Goal: Task Accomplishment & Management: Manage account settings

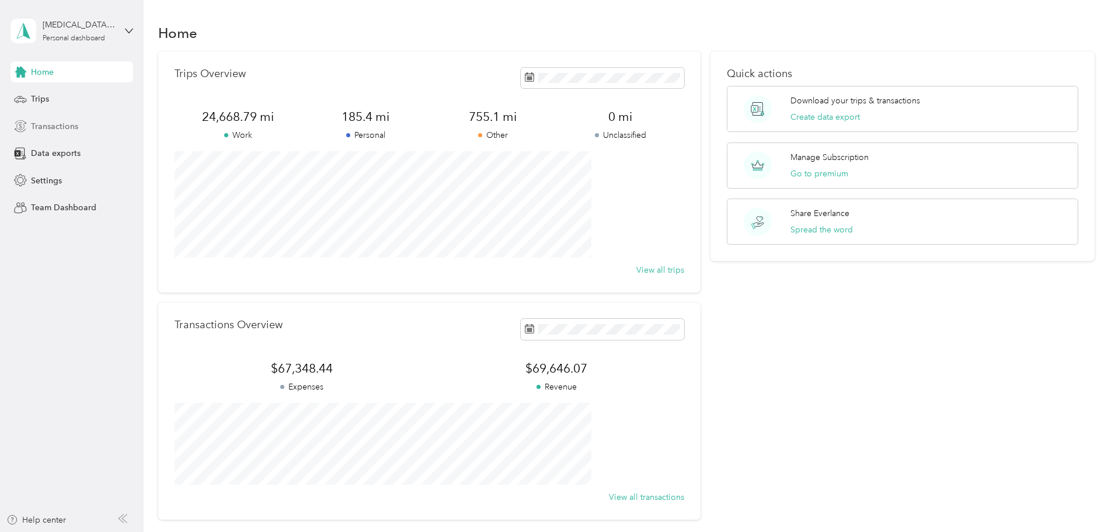
click at [52, 124] on span "Transactions" at bounding box center [54, 126] width 47 height 12
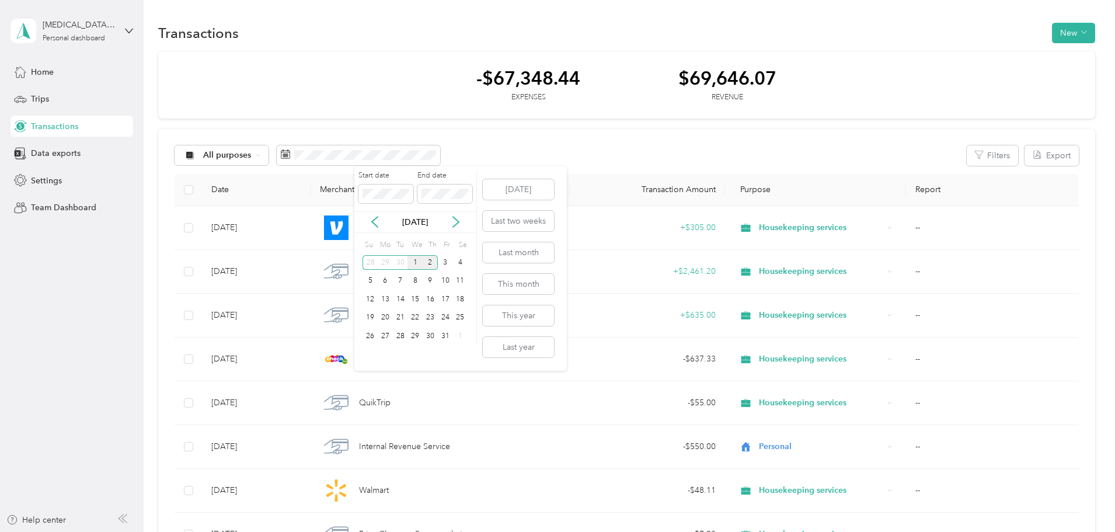
click at [418, 262] on div "1" at bounding box center [415, 262] width 15 height 15
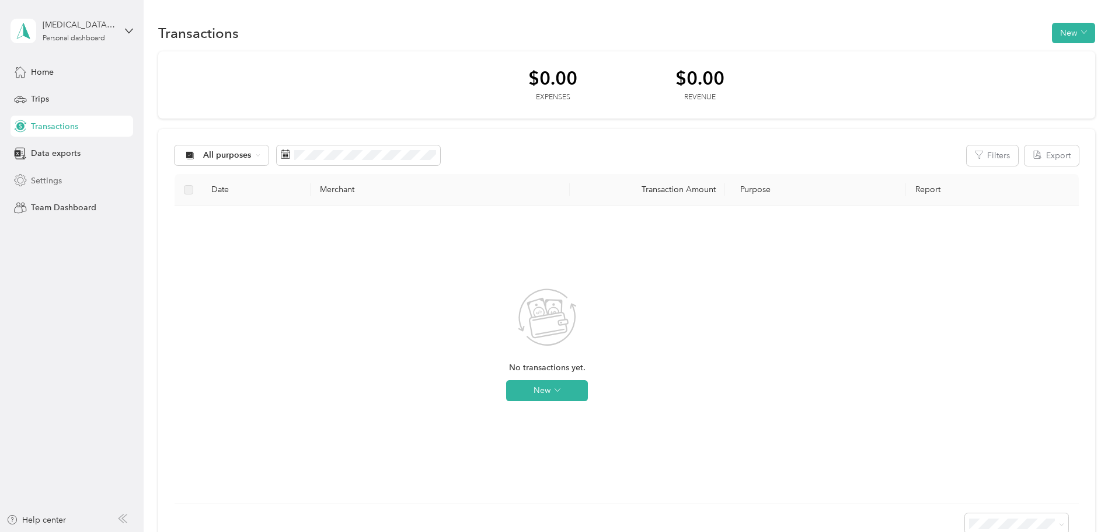
click at [56, 179] on span "Settings" at bounding box center [46, 181] width 31 height 12
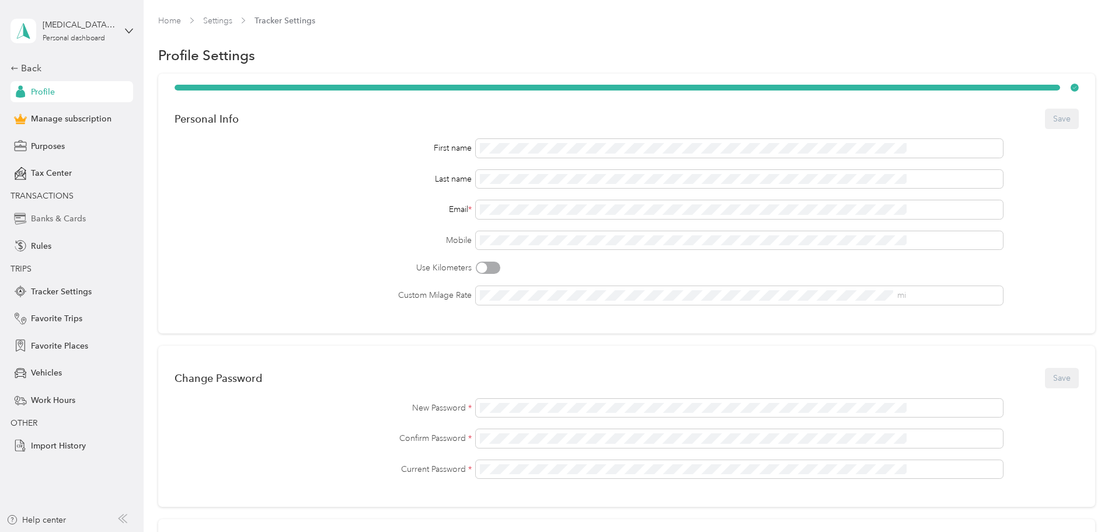
click at [70, 219] on span "Banks & Cards" at bounding box center [58, 219] width 55 height 12
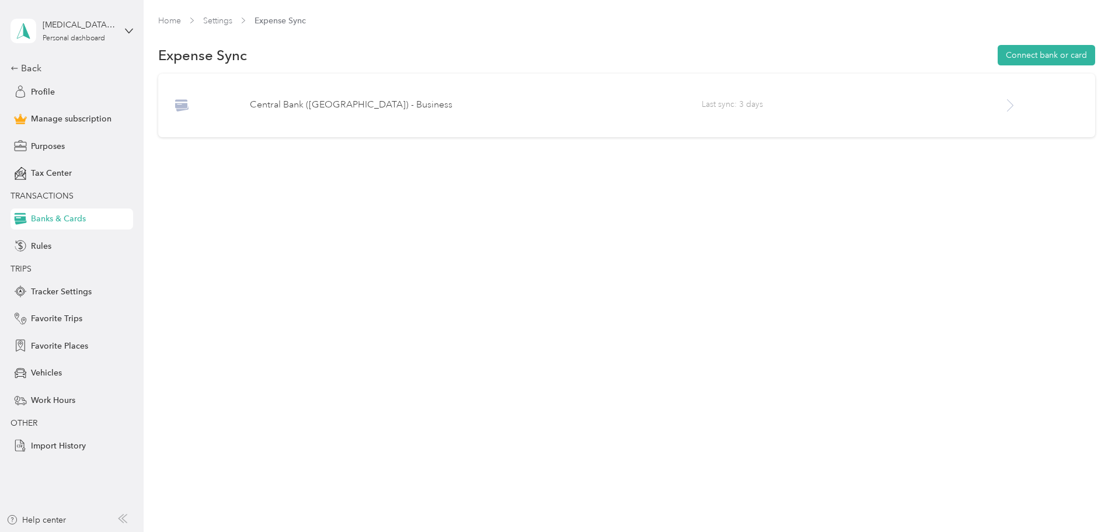
click at [938, 105] on span "Last sync: 3 days" at bounding box center [852, 105] width 301 height 15
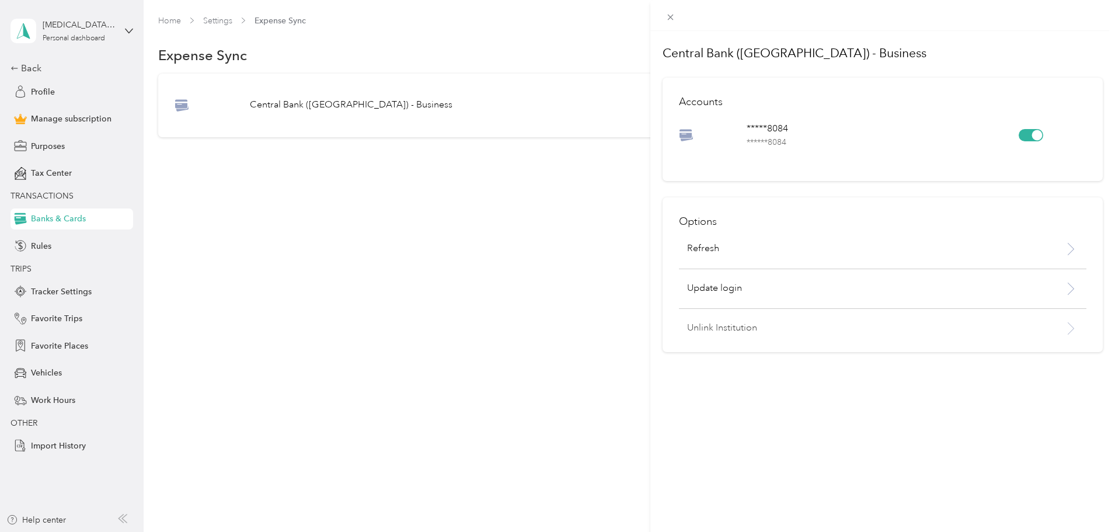
click at [729, 332] on p "Unlink Institution" at bounding box center [853, 328] width 332 height 14
click at [840, 301] on button "Unlink" at bounding box center [847, 298] width 40 height 20
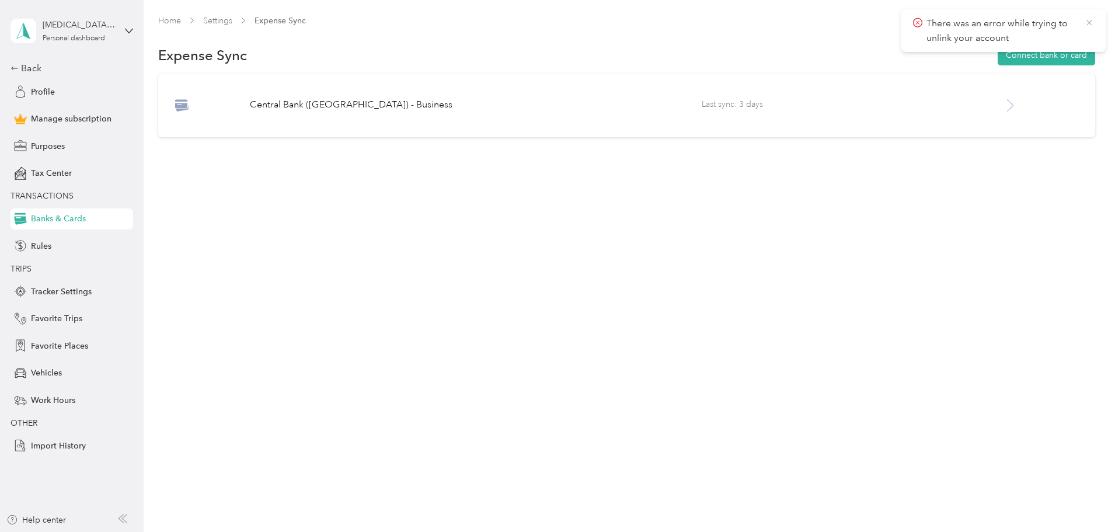
click at [1086, 19] on icon at bounding box center [1089, 23] width 9 height 11
click at [998, 60] on button "Connect bank or card" at bounding box center [1047, 55] width 98 height 20
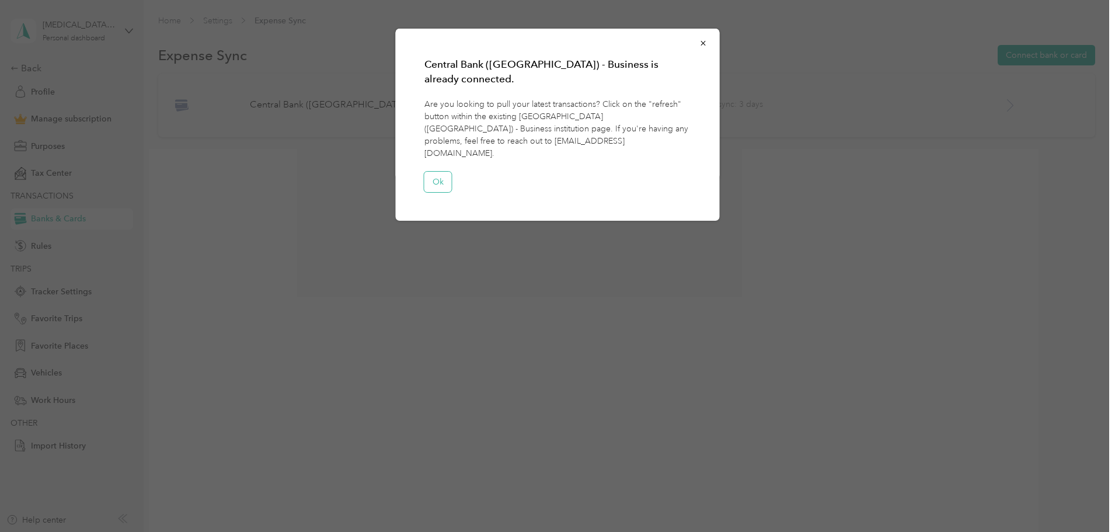
click at [432, 172] on button "Ok" at bounding box center [438, 182] width 27 height 20
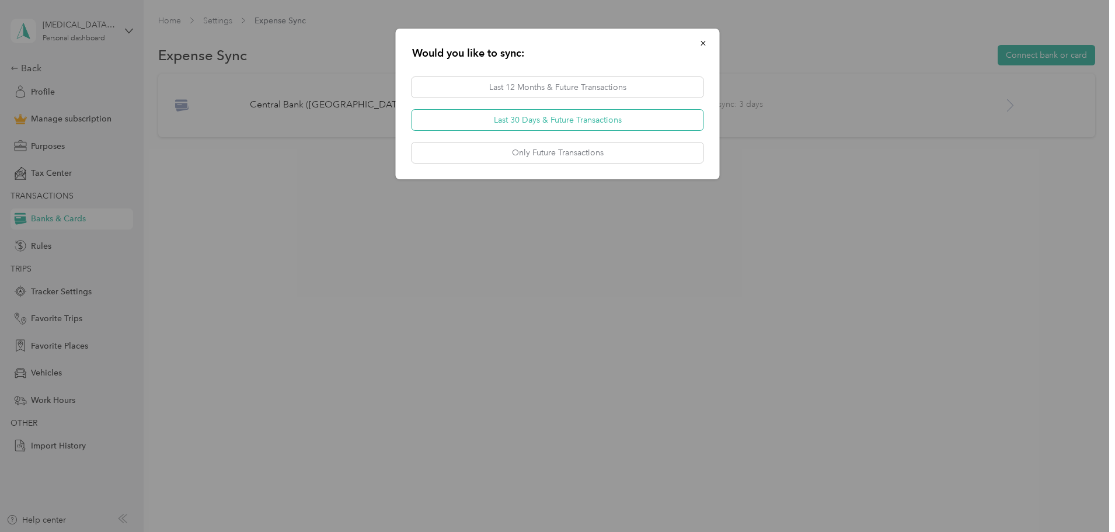
click at [579, 125] on button "Last 30 Days & Future Transactions" at bounding box center [557, 120] width 291 height 20
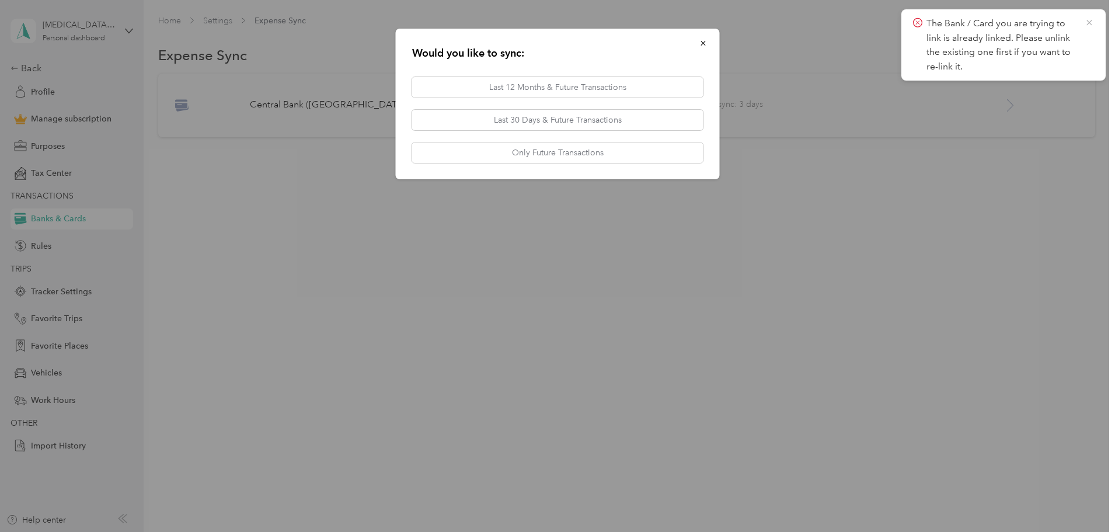
click at [1090, 22] on icon at bounding box center [1089, 22] width 5 height 5
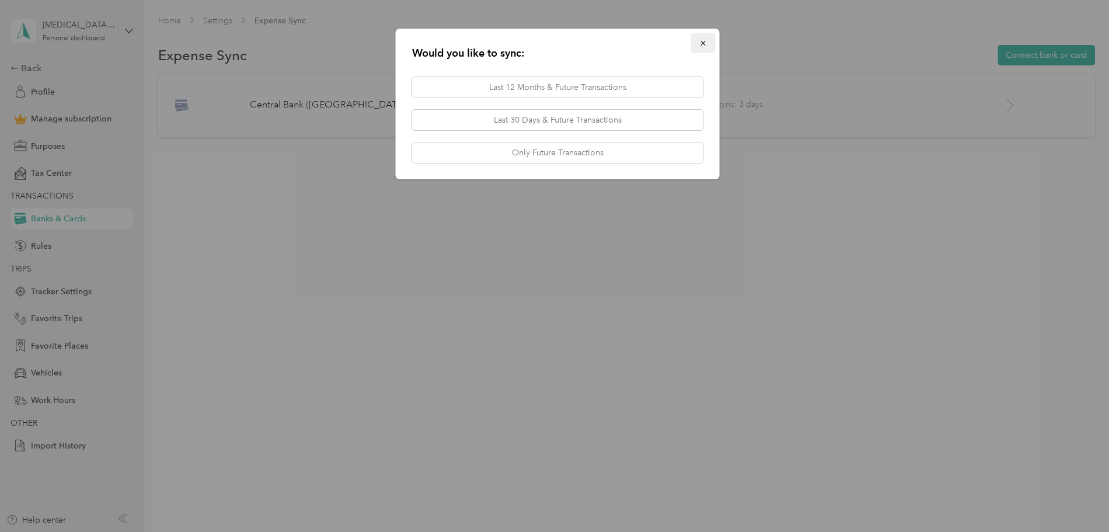
click at [705, 37] on button "button" at bounding box center [703, 43] width 25 height 20
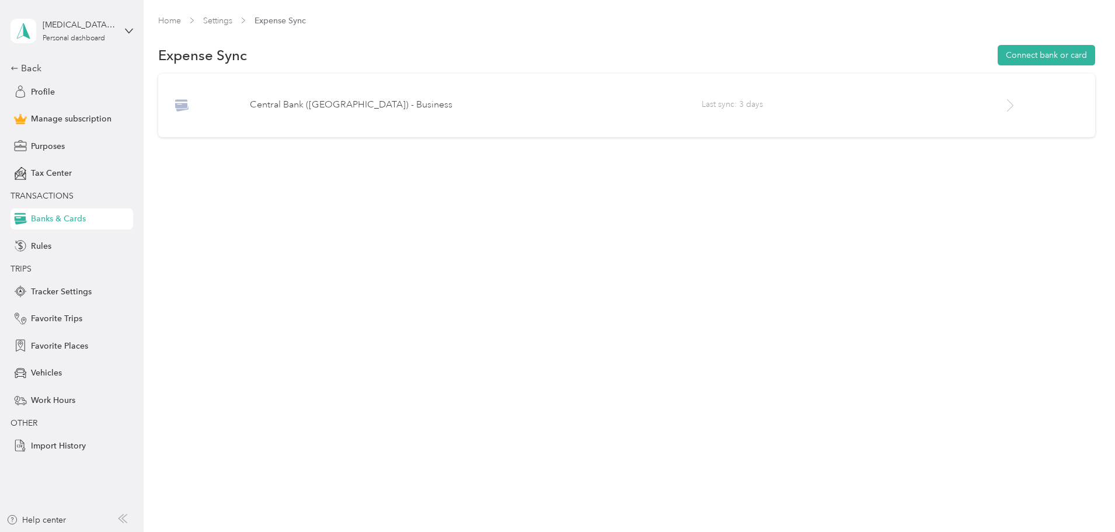
click at [1003, 106] on icon at bounding box center [1010, 105] width 15 height 15
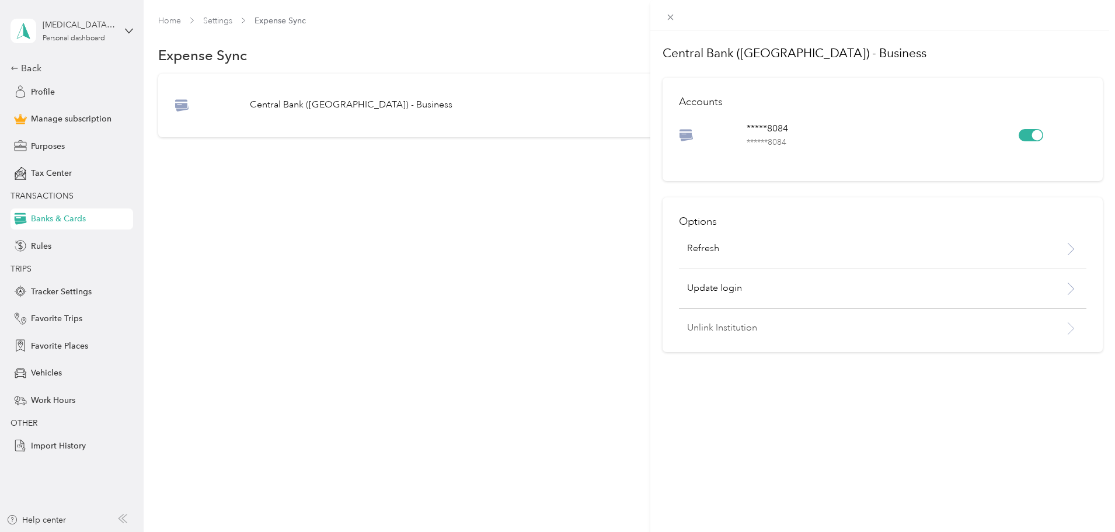
click at [727, 328] on p "Unlink Institution" at bounding box center [853, 328] width 332 height 14
click at [853, 297] on button "Unlink" at bounding box center [847, 298] width 40 height 20
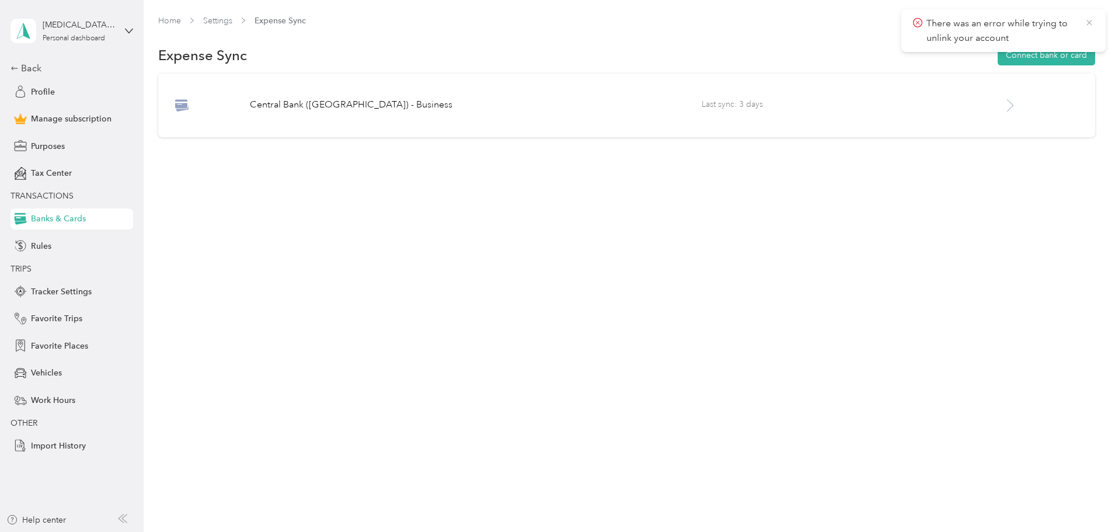
click at [1091, 23] on icon at bounding box center [1089, 23] width 9 height 11
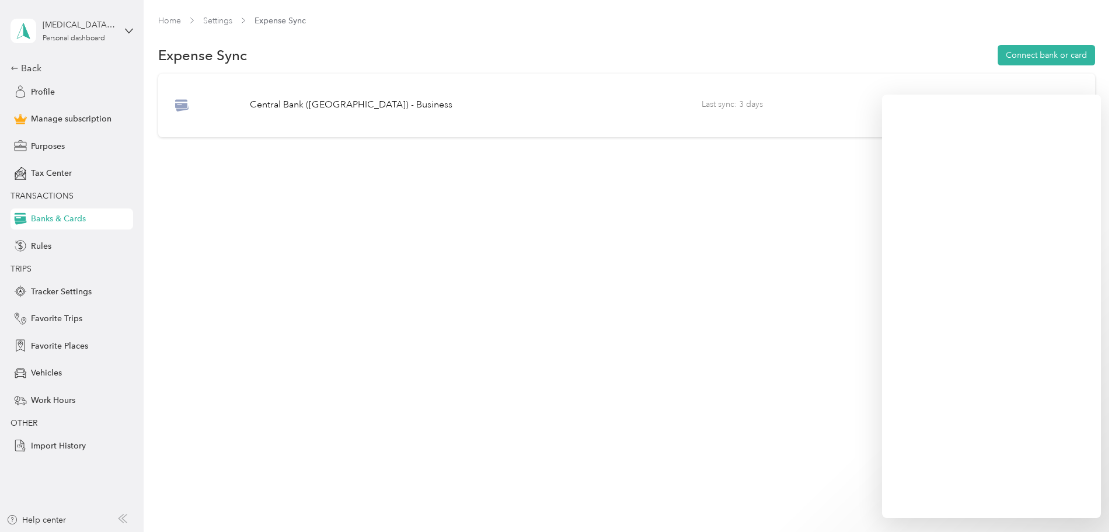
click at [1081, 69] on section "Home Settings Expense Sync Expense Sync Connect bank or card Central Bank ([GEO…" at bounding box center [626, 81] width 937 height 133
click at [756, 112] on span "Last sync: 3 days" at bounding box center [852, 105] width 301 height 15
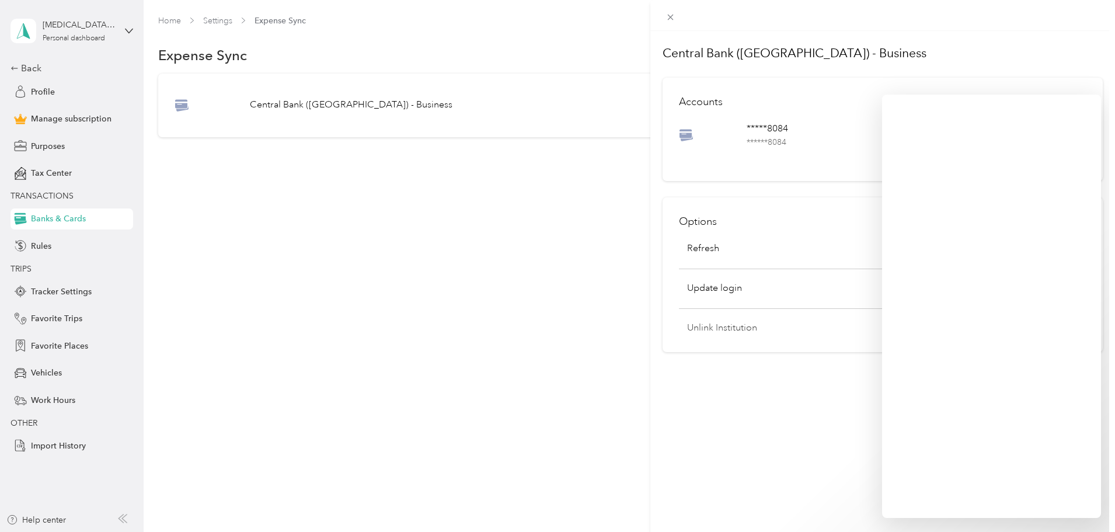
click at [735, 333] on p "Unlink Institution" at bounding box center [853, 328] width 332 height 14
click at [847, 301] on button "Unlink" at bounding box center [847, 298] width 40 height 20
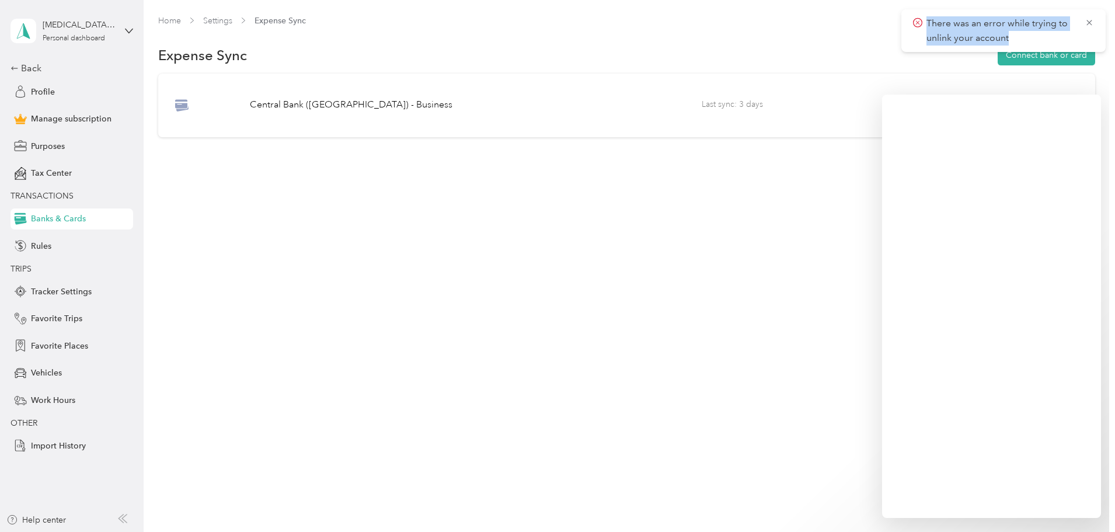
drag, startPoint x: 1063, startPoint y: 39, endPoint x: 924, endPoint y: 23, distance: 140.4
click at [924, 23] on span "There was an error while trying to unlink your account" at bounding box center [995, 30] width 164 height 29
copy p "There was an error while trying to unlink your account"
click at [11, 65] on icon at bounding box center [15, 68] width 8 height 8
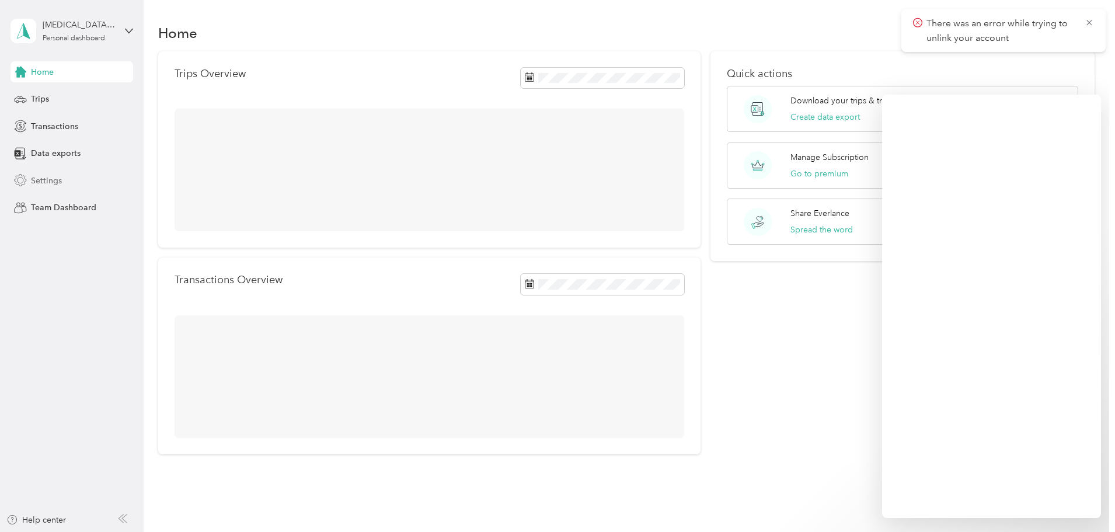
click at [55, 176] on span "Settings" at bounding box center [46, 181] width 31 height 12
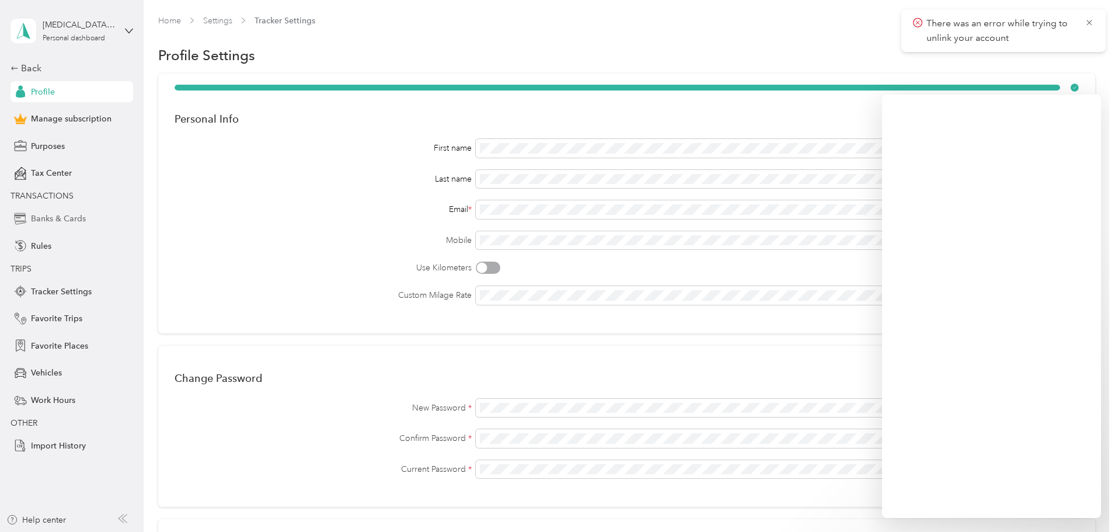
click at [42, 218] on span "Banks & Cards" at bounding box center [58, 219] width 55 height 12
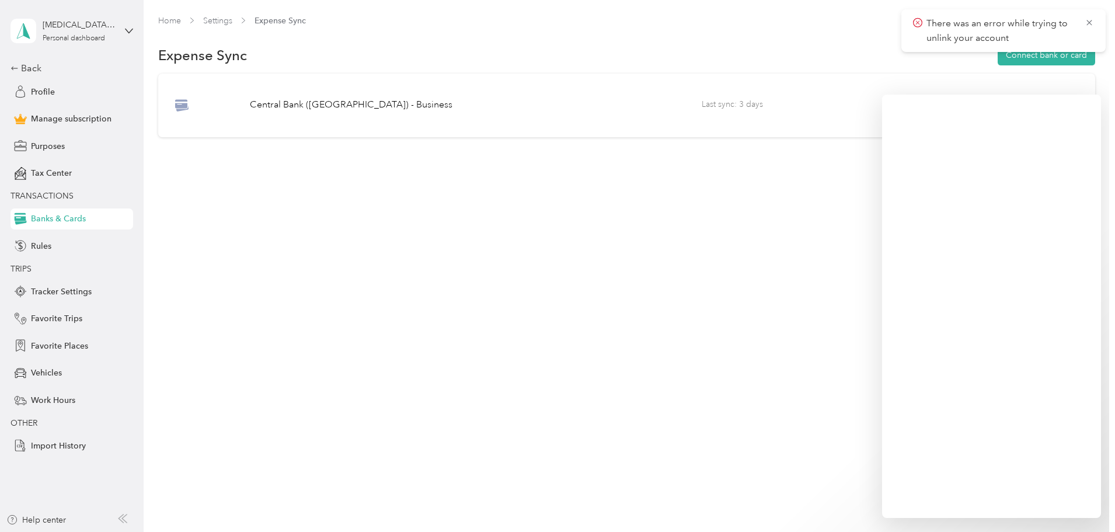
click at [725, 432] on div "Home Settings Expense Sync Expense Sync Connect bank or card Central Bank ([GEO…" at bounding box center [627, 266] width 966 height 532
click at [1093, 22] on icon at bounding box center [1089, 23] width 9 height 11
click at [808, 108] on span "Last sync: 3 days" at bounding box center [852, 105] width 301 height 15
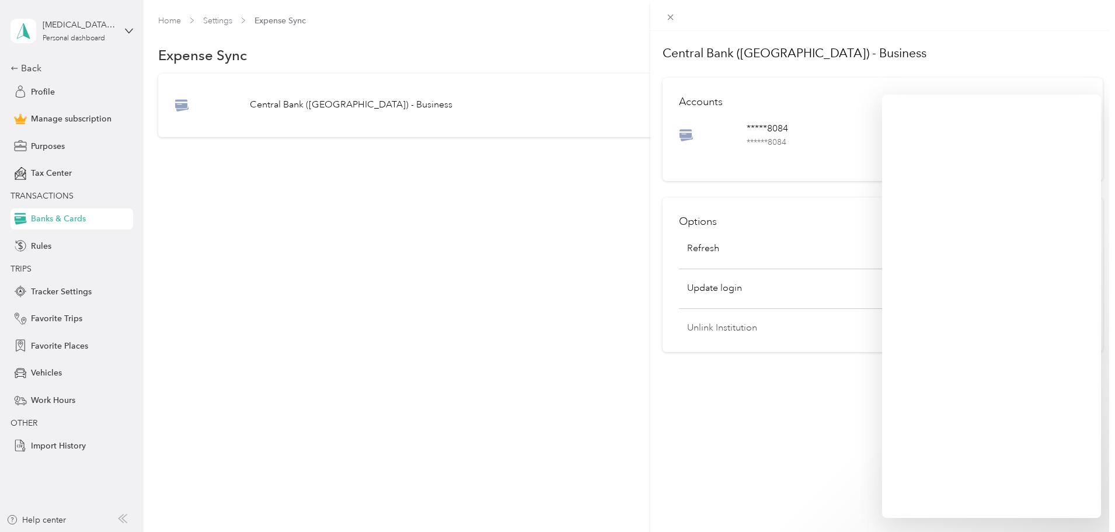
click at [732, 331] on p "Unlink Institution" at bounding box center [853, 328] width 332 height 14
click at [850, 292] on button "Unlink" at bounding box center [847, 298] width 40 height 20
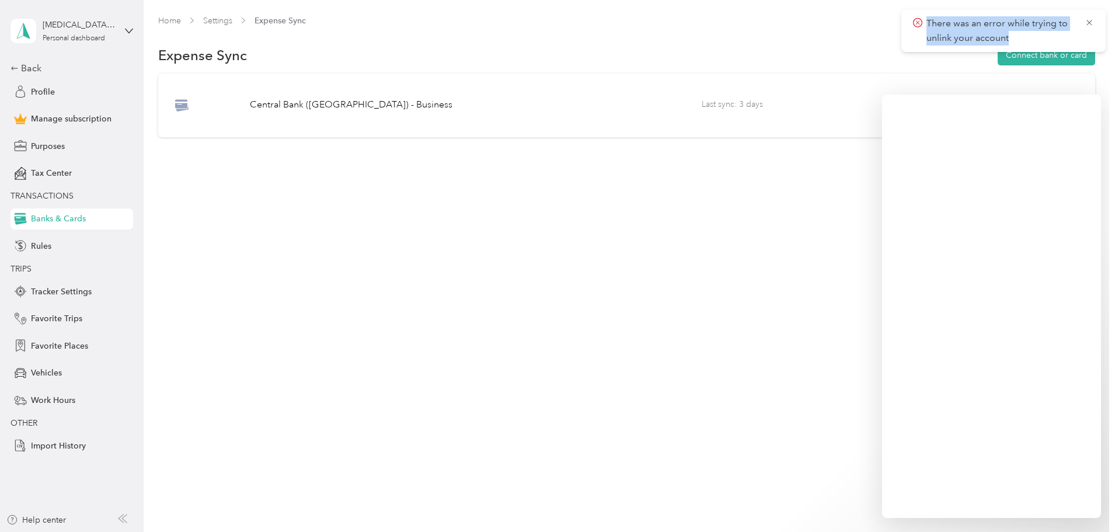
drag, startPoint x: 1022, startPoint y: 37, endPoint x: 905, endPoint y: 21, distance: 118.5
click at [905, 21] on div "There was an error while trying to unlink your account" at bounding box center [1004, 30] width 204 height 43
copy p "There was an error while trying to unlink your account"
click at [919, 22] on icon at bounding box center [918, 22] width 4 height 4
click at [917, 25] on icon at bounding box center [917, 23] width 9 height 11
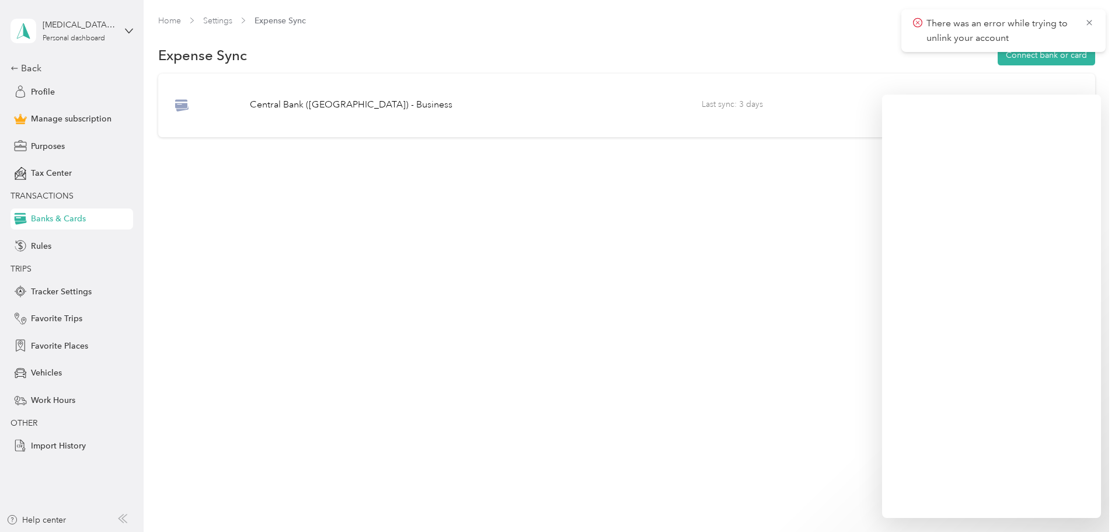
click at [537, 213] on div "Home Settings Expense Sync Expense Sync Connect bank or card Central Bank ([GEO…" at bounding box center [627, 266] width 966 height 532
click at [570, 293] on div "Home Settings Expense Sync Expense Sync Connect bank or card Central Bank ([GEO…" at bounding box center [627, 266] width 966 height 532
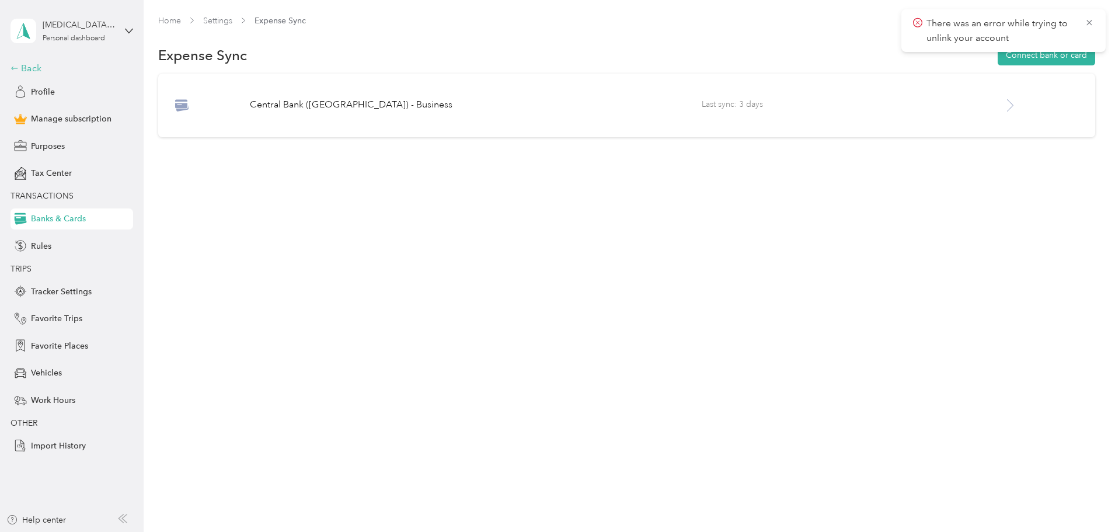
click at [36, 67] on div "Back" at bounding box center [69, 68] width 117 height 14
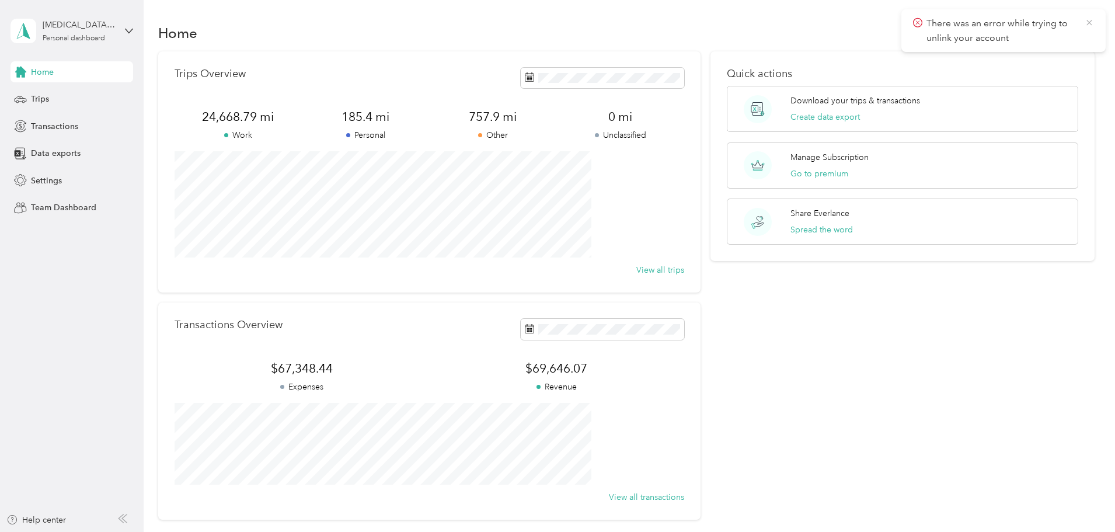
click at [1087, 23] on icon at bounding box center [1089, 23] width 9 height 11
click at [32, 100] on span "Trips" at bounding box center [40, 99] width 18 height 12
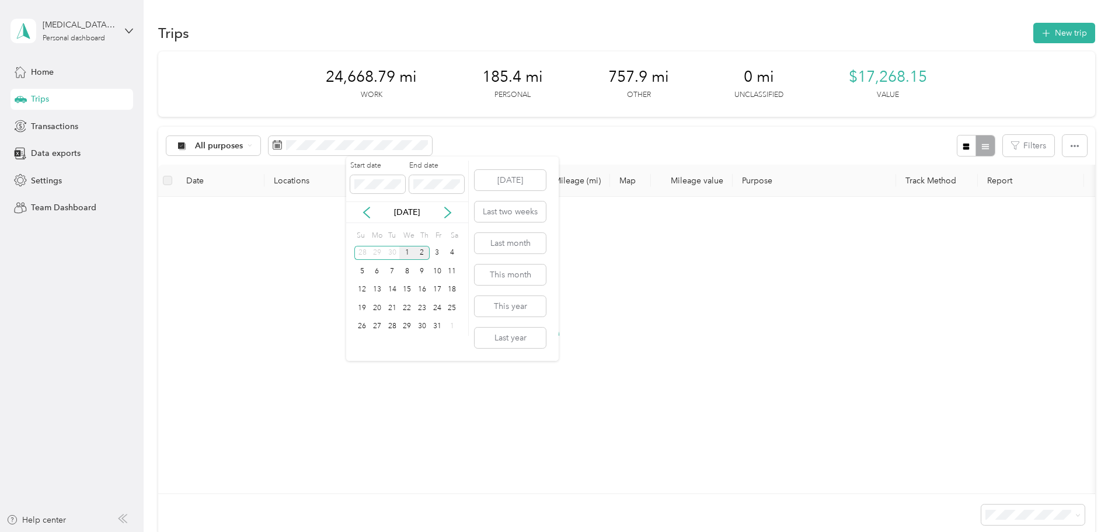
click at [403, 251] on div "1" at bounding box center [406, 253] width 15 height 15
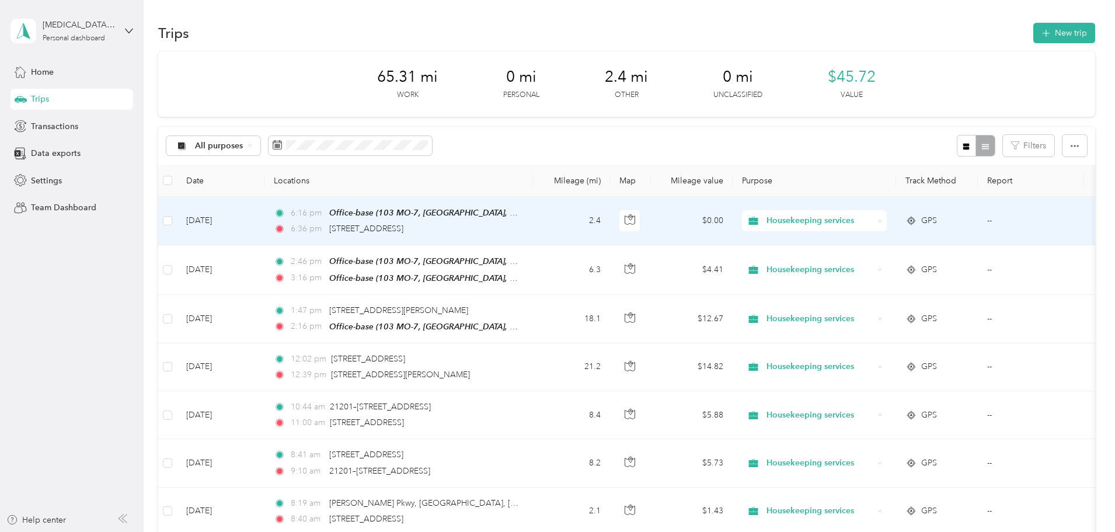
click at [610, 235] on td "2.4" at bounding box center [571, 221] width 77 height 48
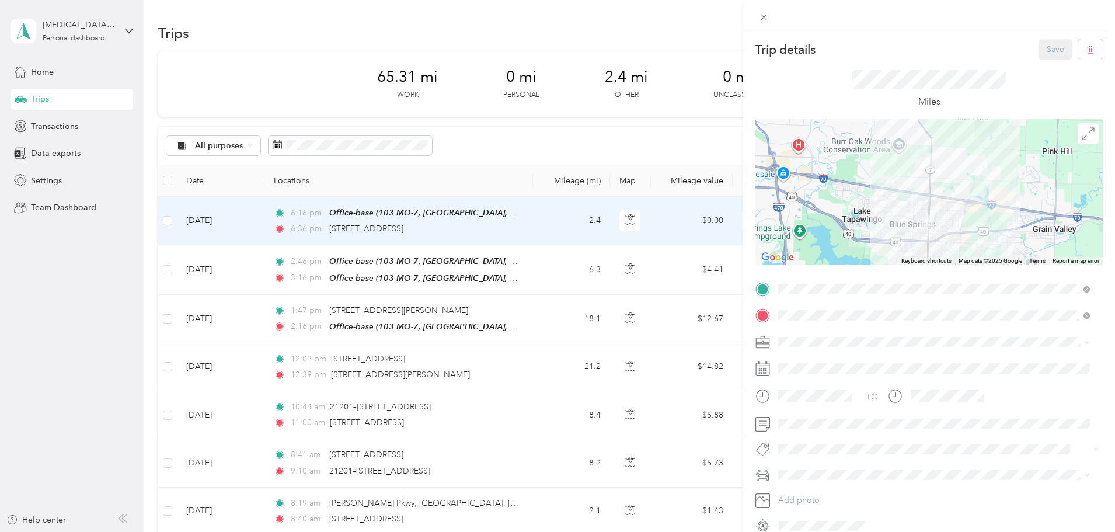
click at [822, 403] on li "Housekeeping services" at bounding box center [934, 398] width 320 height 20
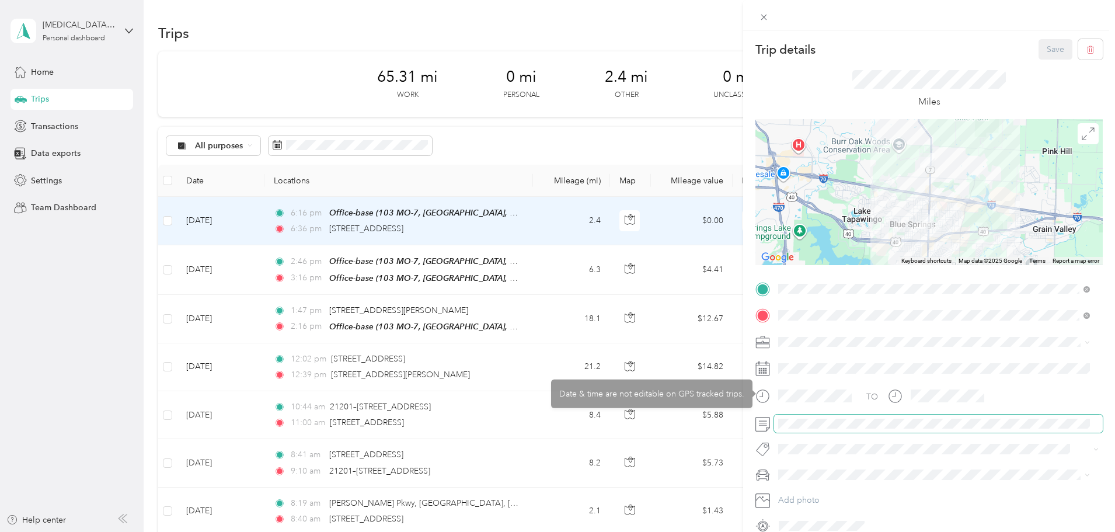
click at [810, 429] on span at bounding box center [938, 424] width 329 height 19
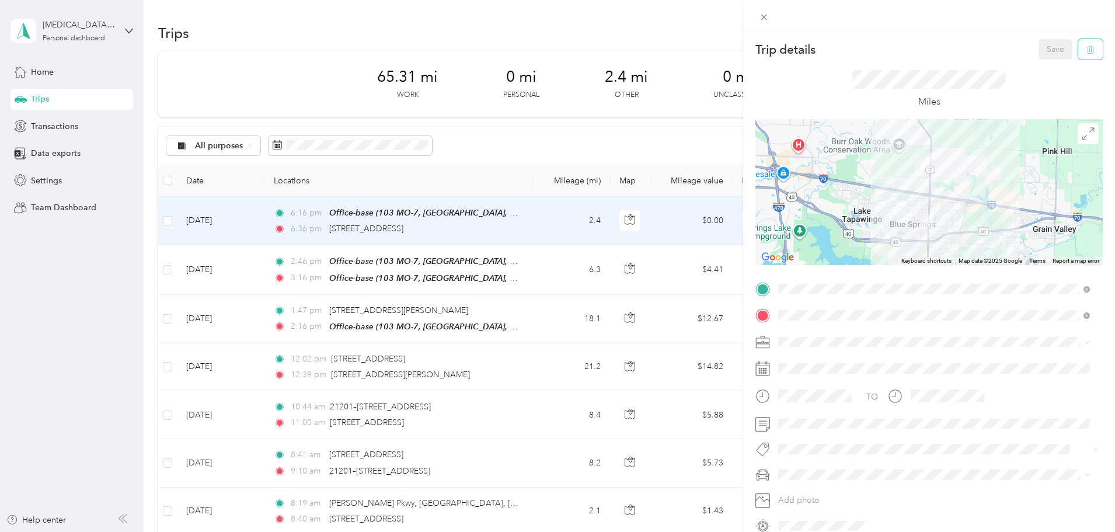
click at [1087, 49] on icon "button" at bounding box center [1091, 50] width 8 height 8
click at [1051, 59] on button "Yes" at bounding box center [1047, 63] width 23 height 19
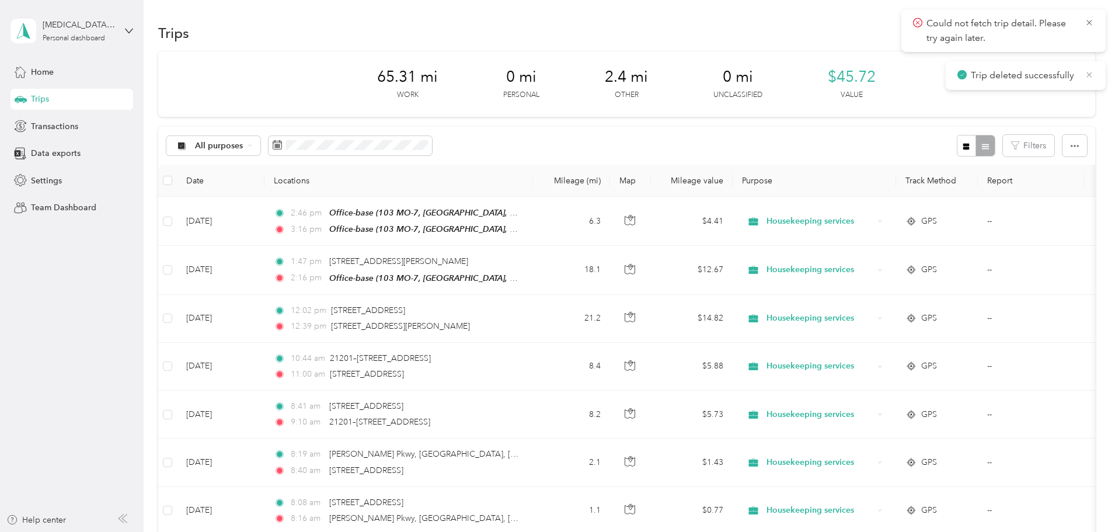
click at [1087, 75] on icon at bounding box center [1089, 74] width 9 height 11
click at [1088, 22] on icon at bounding box center [1089, 23] width 9 height 11
click at [41, 69] on span "Home" at bounding box center [42, 72] width 23 height 12
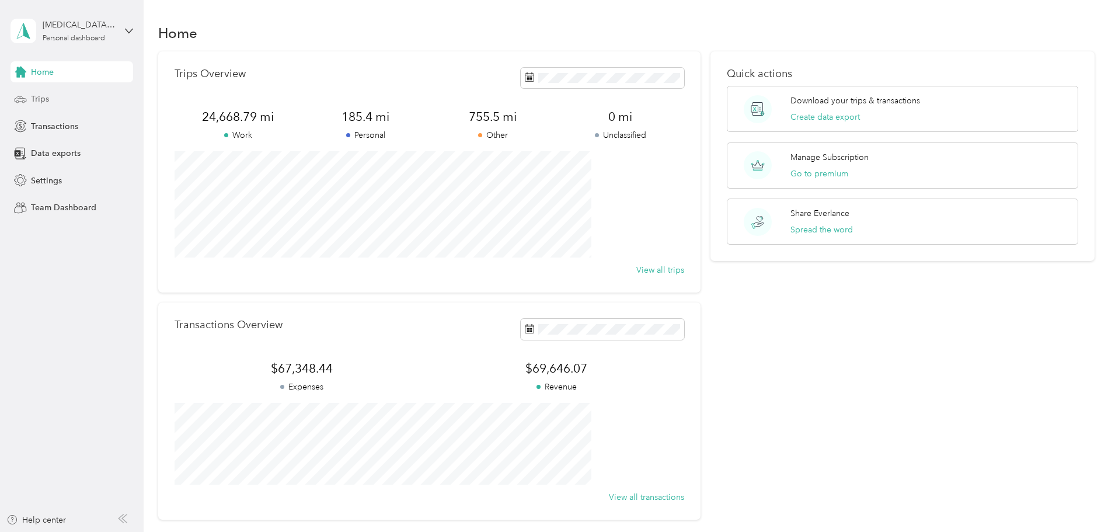
click at [51, 100] on div "Trips" at bounding box center [72, 99] width 123 height 21
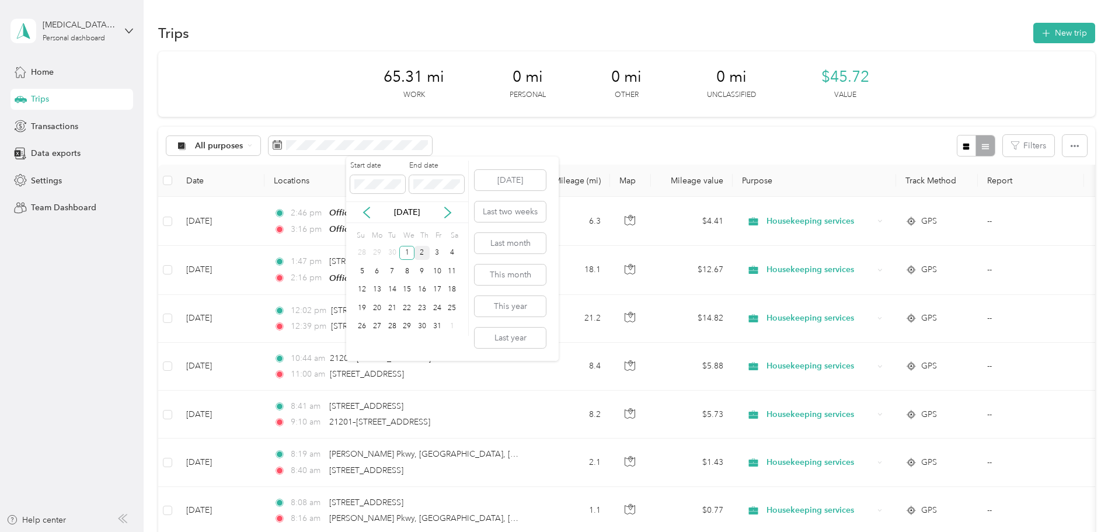
click at [423, 252] on div "2" at bounding box center [422, 253] width 15 height 15
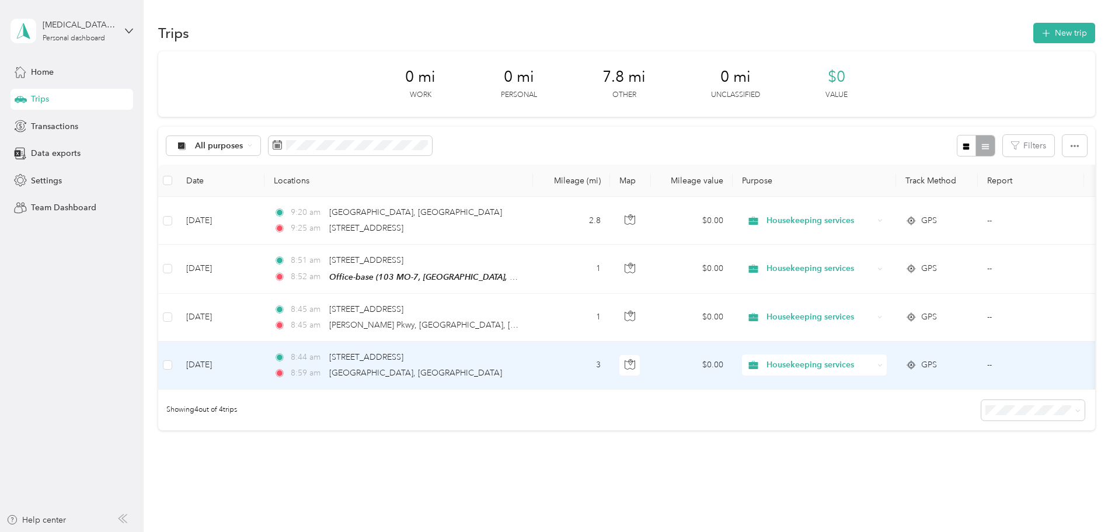
click at [610, 365] on td "3" at bounding box center [571, 366] width 77 height 48
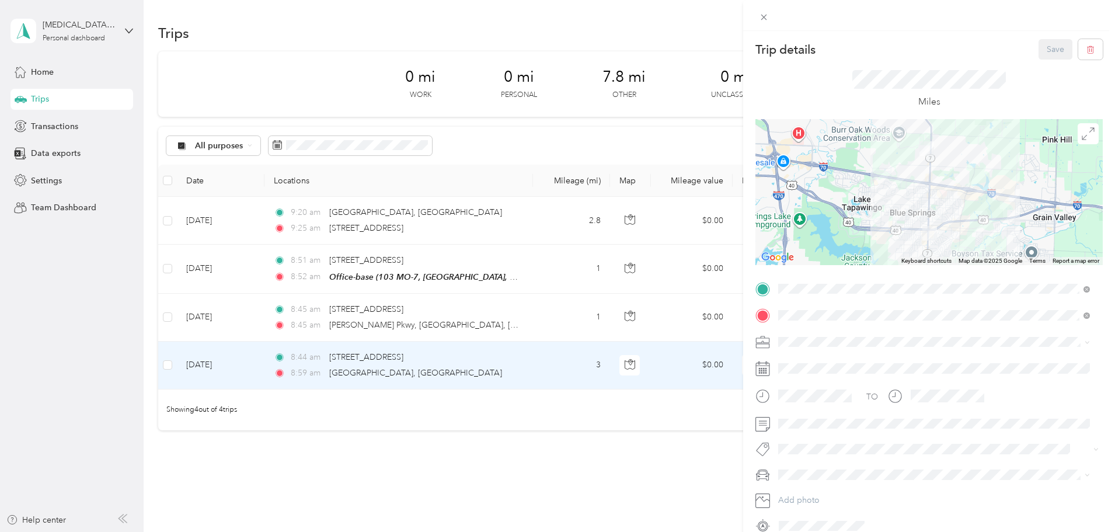
click at [636, 320] on div "Trip details Save This trip cannot be edited because it is either under review,…" at bounding box center [557, 266] width 1115 height 532
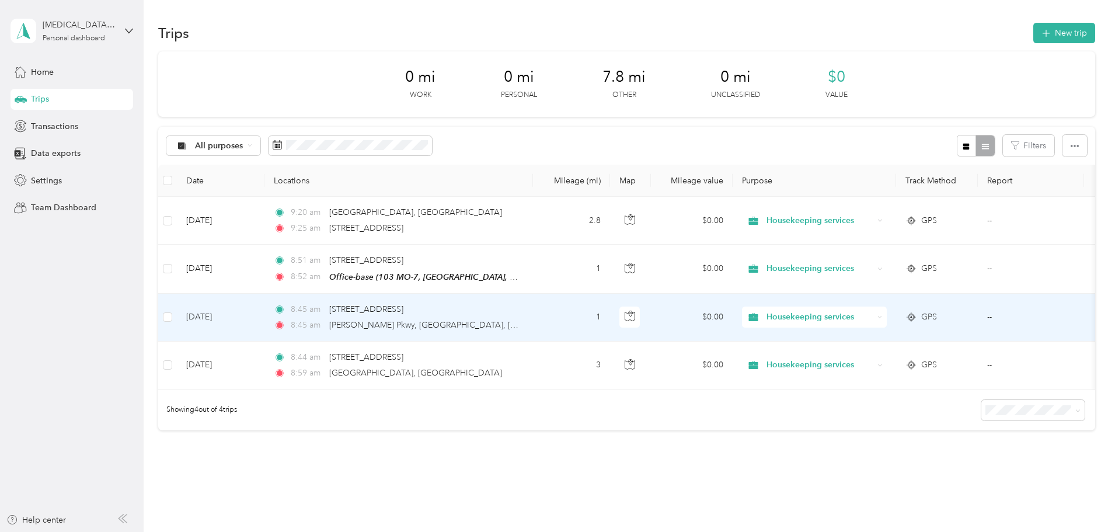
click at [610, 320] on td "1" at bounding box center [571, 318] width 77 height 48
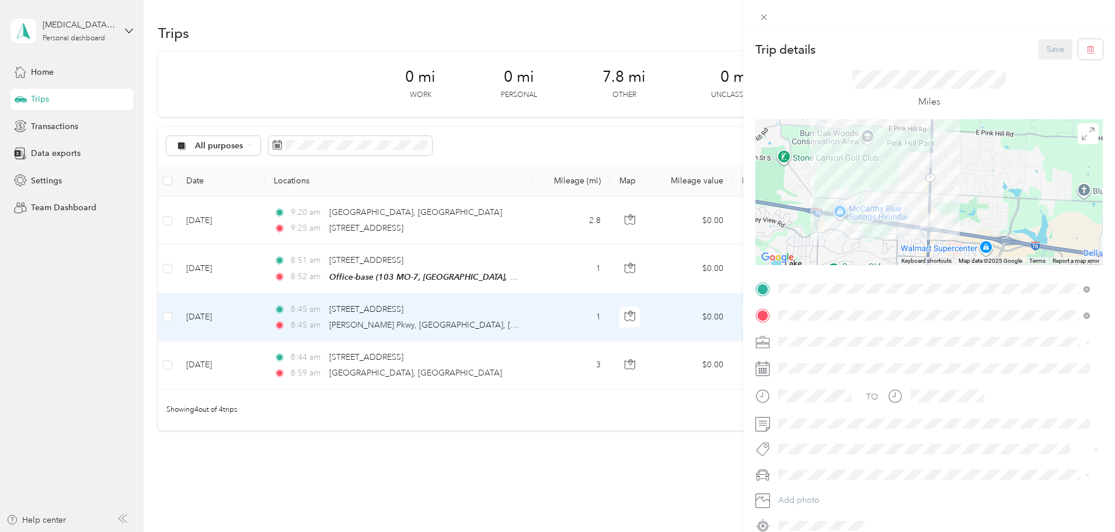
click at [640, 281] on div "Trip details Save This trip cannot be edited because it is either under review,…" at bounding box center [557, 266] width 1115 height 532
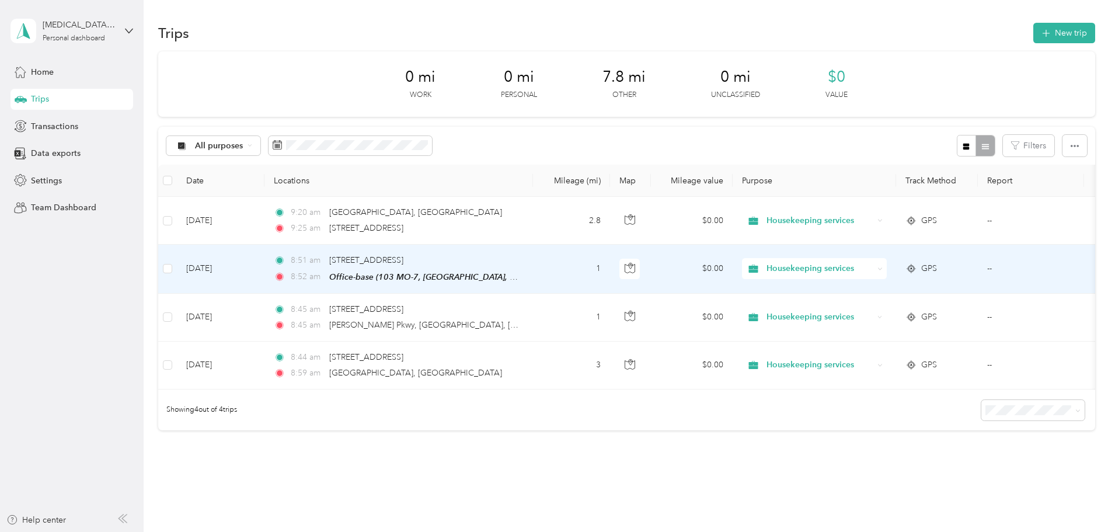
click at [610, 274] on td "1" at bounding box center [571, 269] width 77 height 48
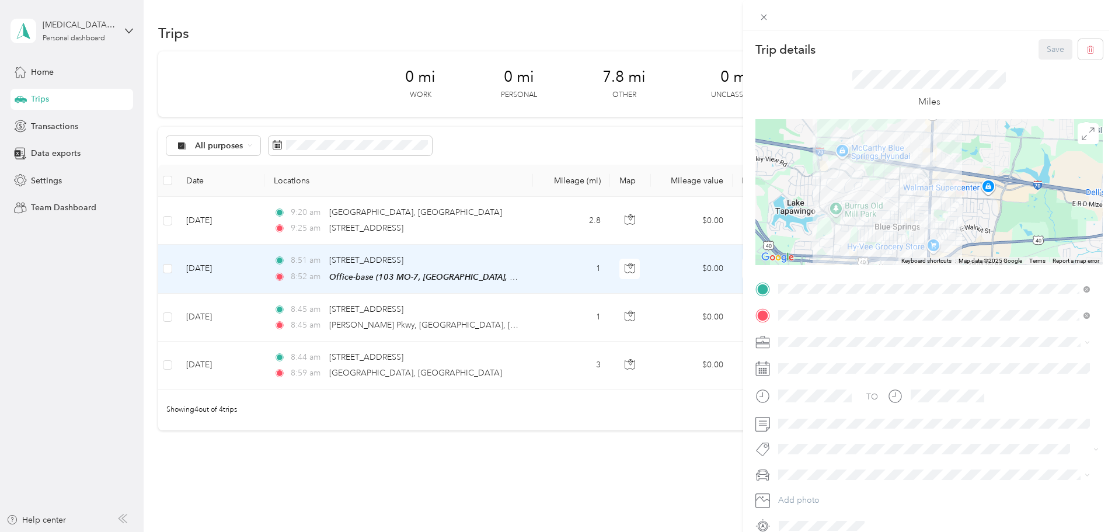
click at [639, 368] on div "Trip details Save This trip cannot be edited because it is either under review,…" at bounding box center [557, 266] width 1115 height 532
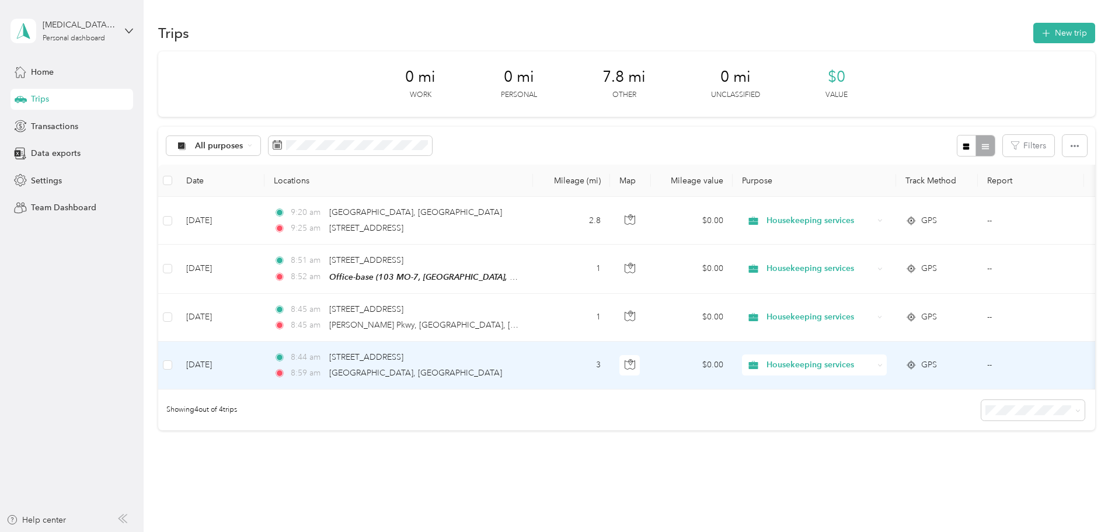
click at [610, 368] on td "3" at bounding box center [571, 366] width 77 height 48
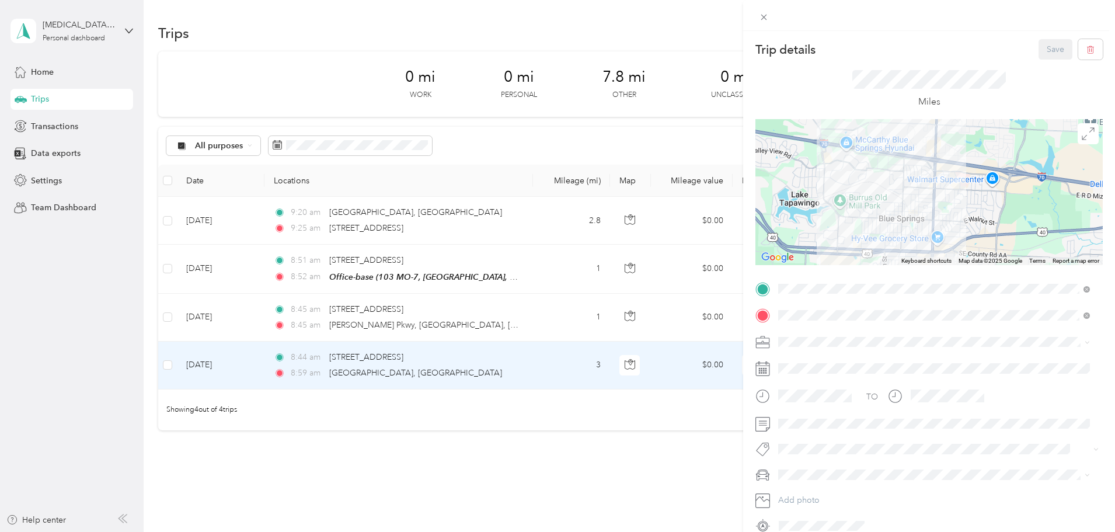
click at [639, 315] on div "Trip details Save This trip cannot be edited because it is either under review,…" at bounding box center [557, 266] width 1115 height 532
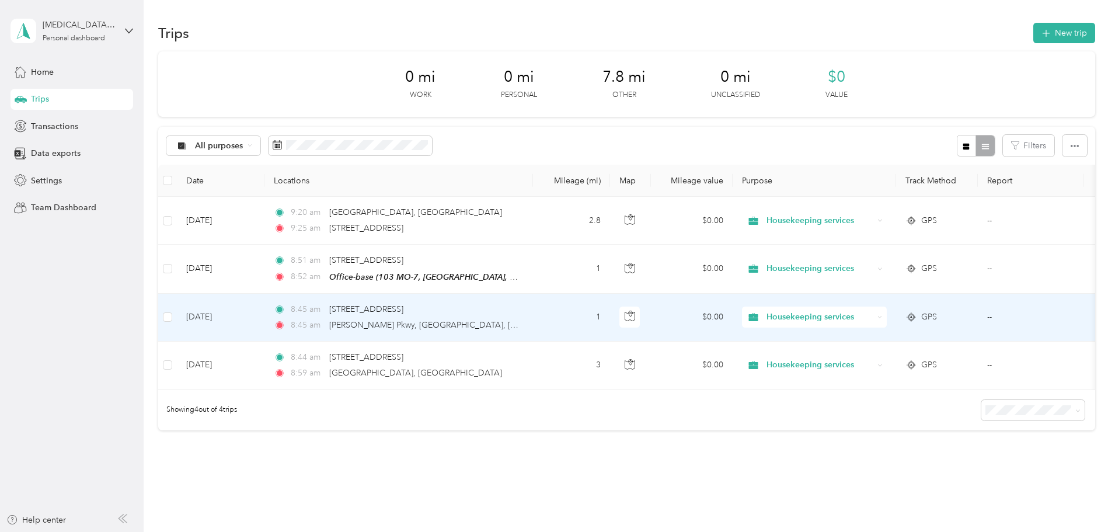
click at [610, 323] on td "1" at bounding box center [571, 318] width 77 height 48
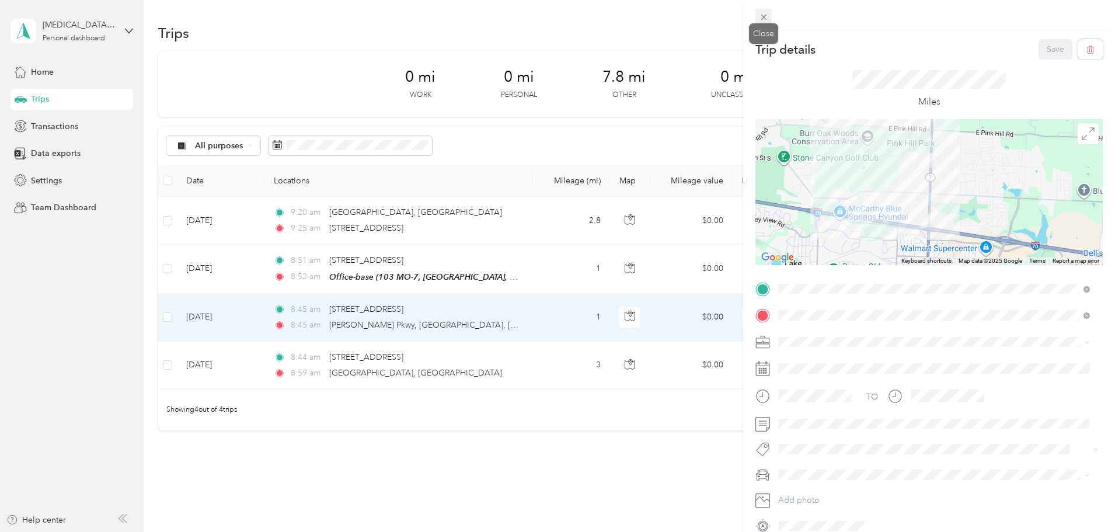
click at [766, 13] on icon at bounding box center [764, 17] width 10 height 10
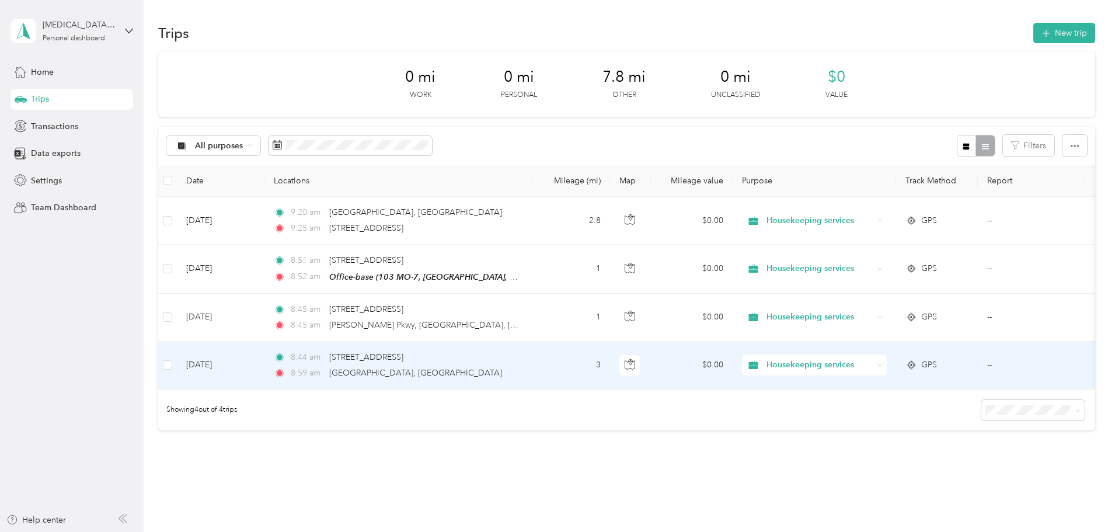
click at [533, 368] on td "8:44 am [STREET_ADDRESS] 8:[GEOGRAPHIC_DATA], [GEOGRAPHIC_DATA]" at bounding box center [399, 366] width 269 height 48
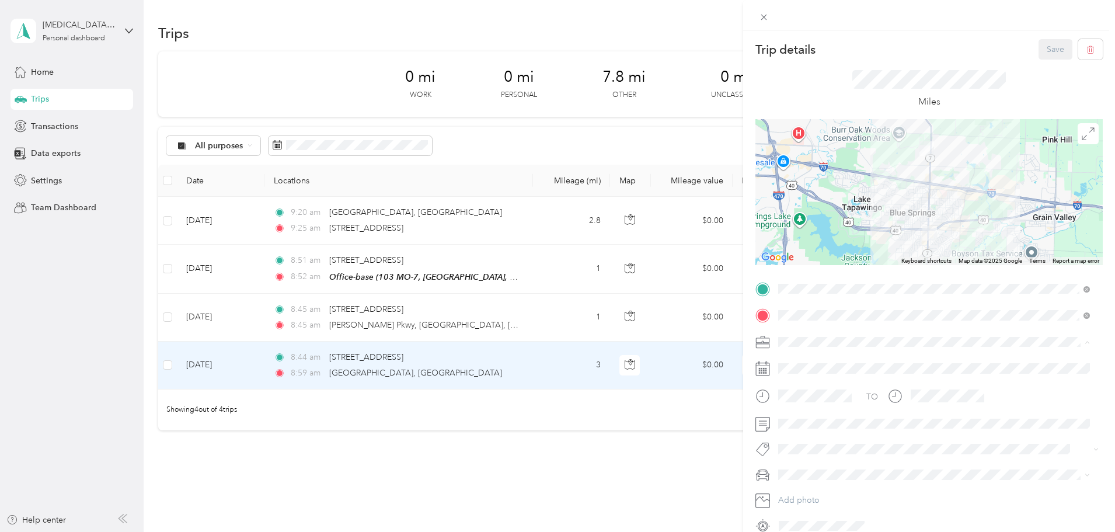
click at [816, 403] on span "Housekeeping services" at bounding box center [825, 403] width 86 height 10
click at [795, 493] on span "MDX" at bounding box center [791, 493] width 19 height 10
click at [1045, 48] on button "Save" at bounding box center [1056, 49] width 34 height 20
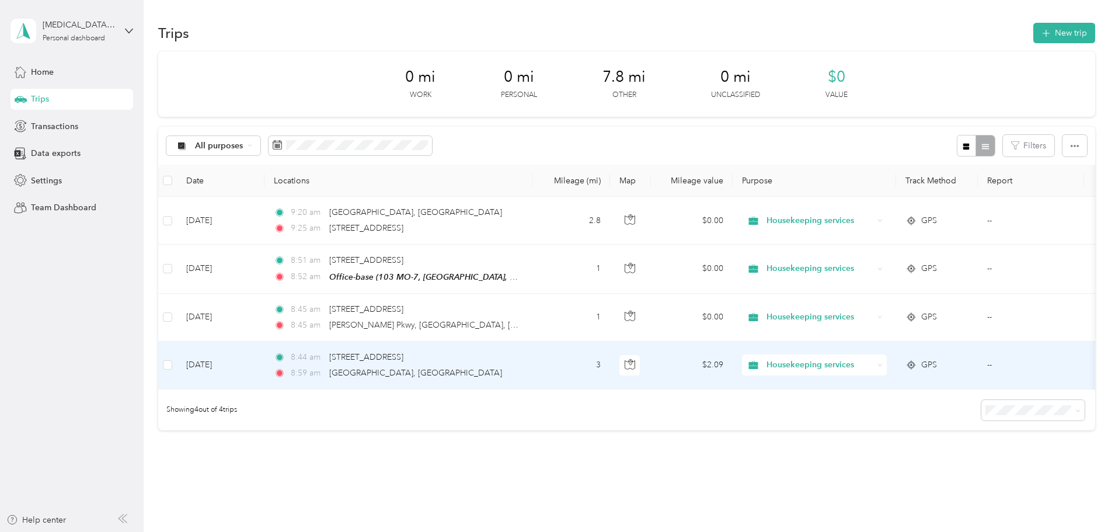
click at [610, 357] on td "3" at bounding box center [571, 366] width 77 height 48
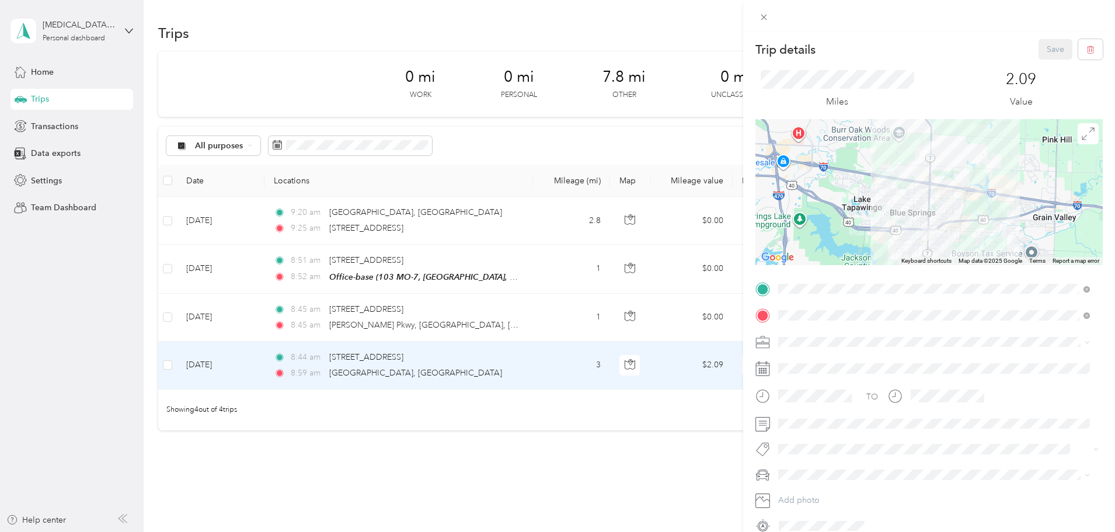
click at [631, 328] on div "Trip details Save This trip cannot be edited because it is either under review,…" at bounding box center [557, 266] width 1115 height 532
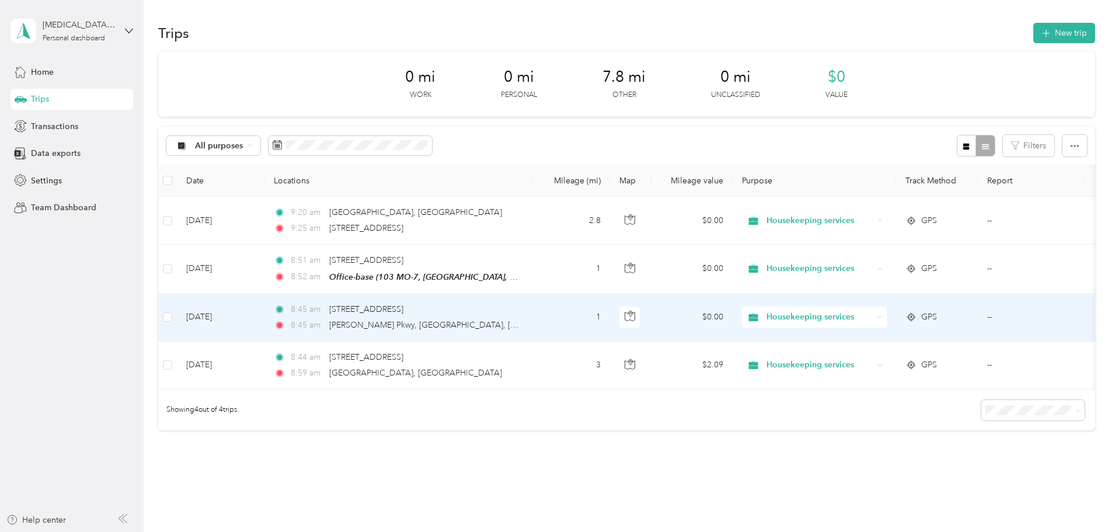
click at [610, 321] on td "1" at bounding box center [571, 318] width 77 height 48
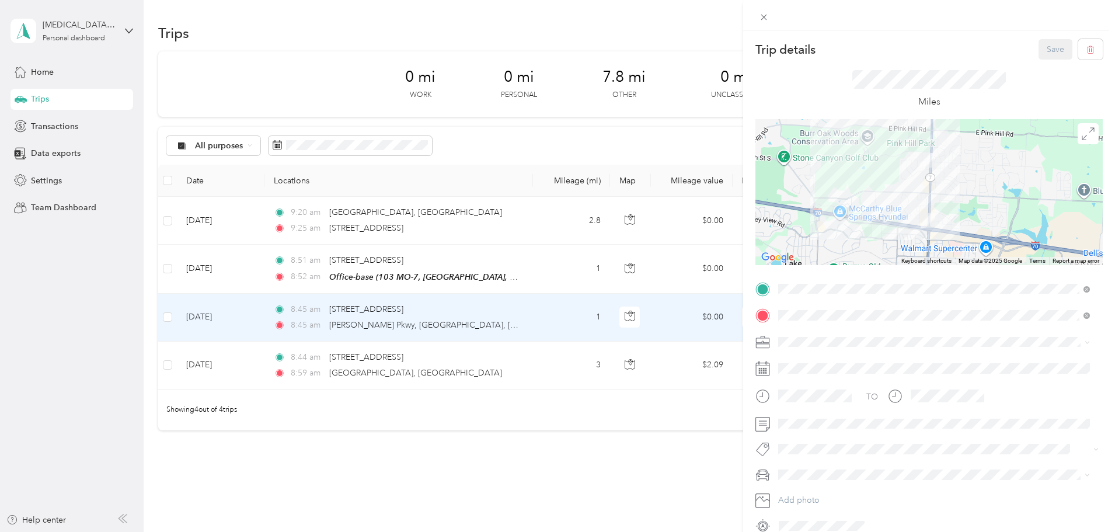
click at [802, 403] on span "Housekeeping services" at bounding box center [825, 403] width 86 height 10
click at [761, 15] on icon at bounding box center [764, 17] width 10 height 10
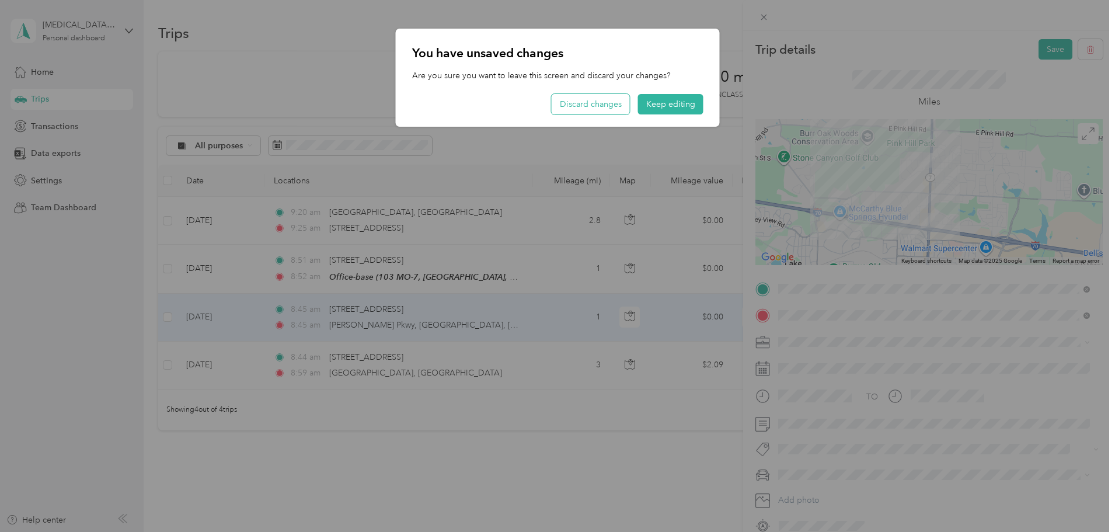
click at [583, 109] on button "Discard changes" at bounding box center [591, 104] width 78 height 20
